Goal: Task Accomplishment & Management: Manage account settings

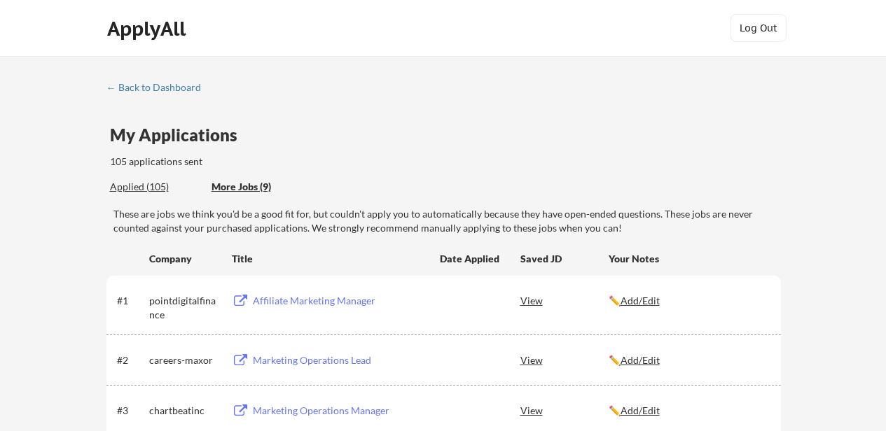
scroll to position [459, 0]
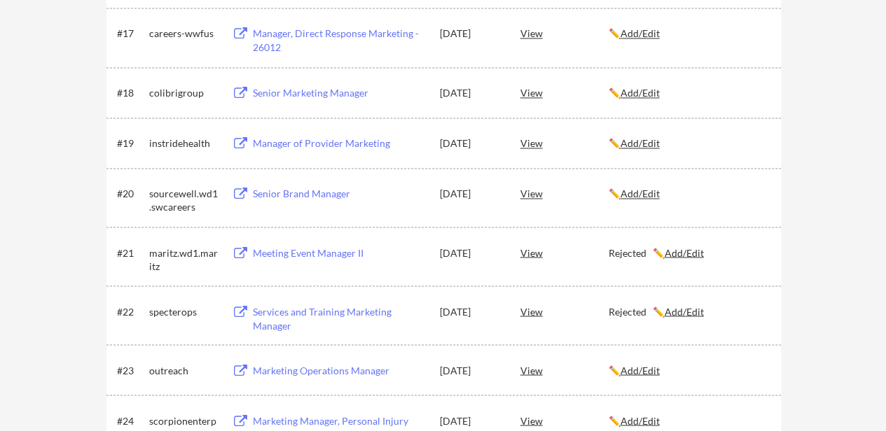
scroll to position [1116, 0]
click at [766, 194] on div "✏️ Add/Edit" at bounding box center [688, 193] width 160 height 14
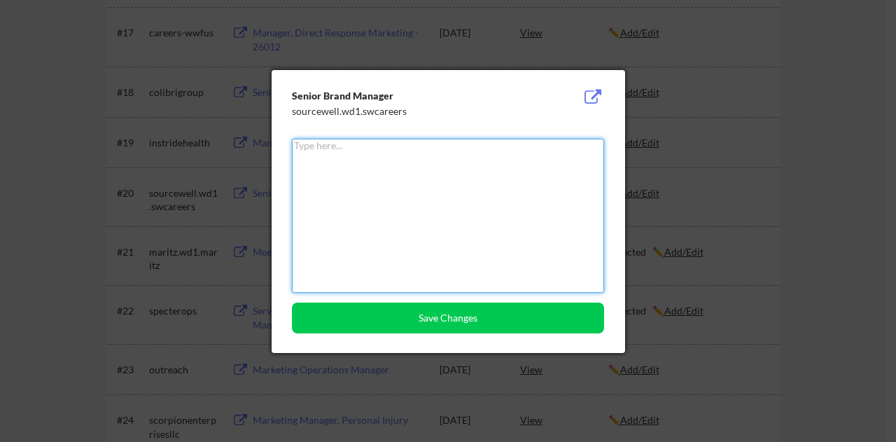
click at [807, 153] on div at bounding box center [448, 221] width 896 height 442
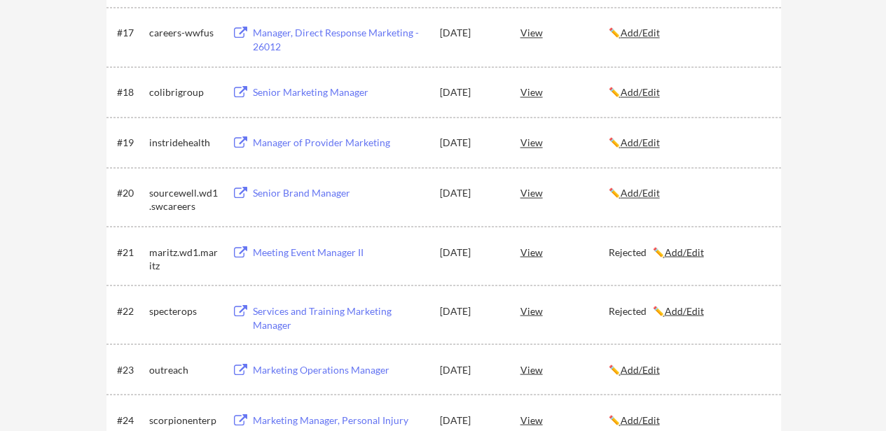
click at [309, 193] on div "Senior Brand Manager" at bounding box center [340, 193] width 174 height 14
click at [241, 190] on button at bounding box center [241, 193] width 18 height 13
click at [541, 197] on div "View" at bounding box center [564, 192] width 88 height 25
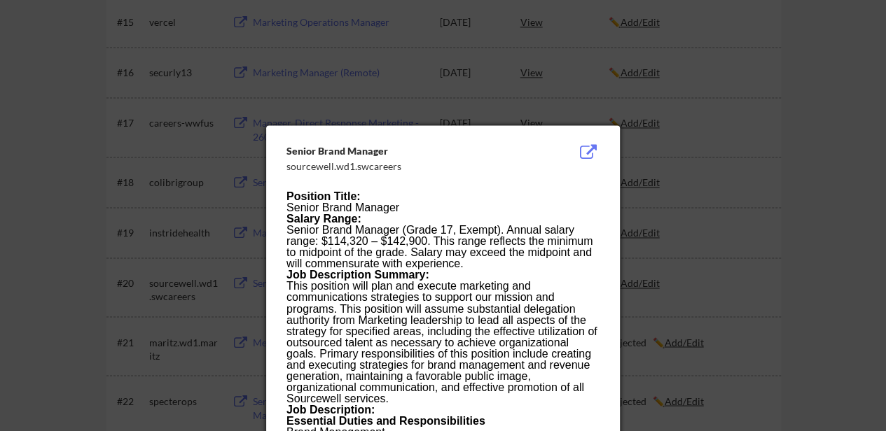
scroll to position [1025, 0]
